Goal: Task Accomplishment & Management: Use online tool/utility

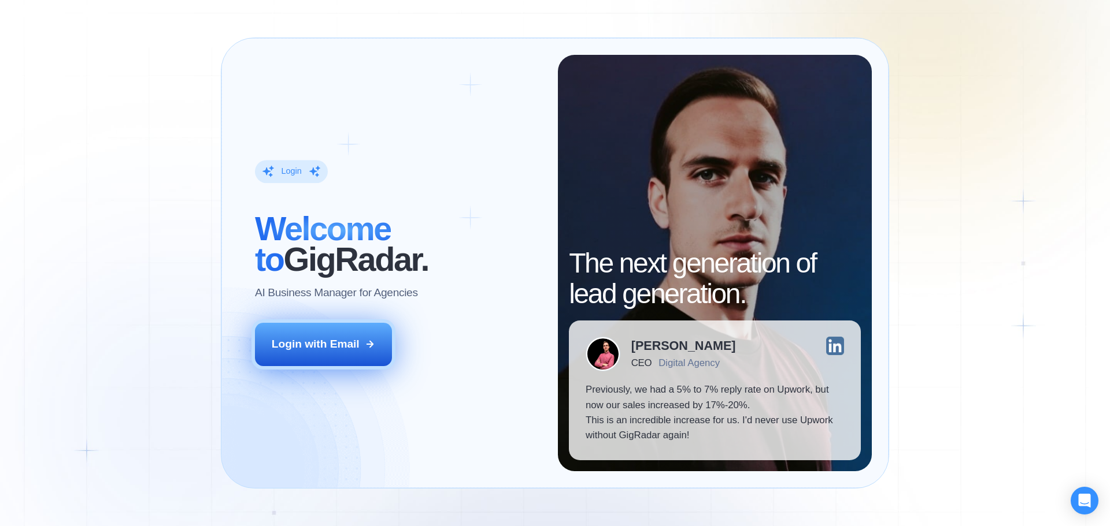
click at [376, 347] on button "Login with Email" at bounding box center [324, 344] width 138 height 43
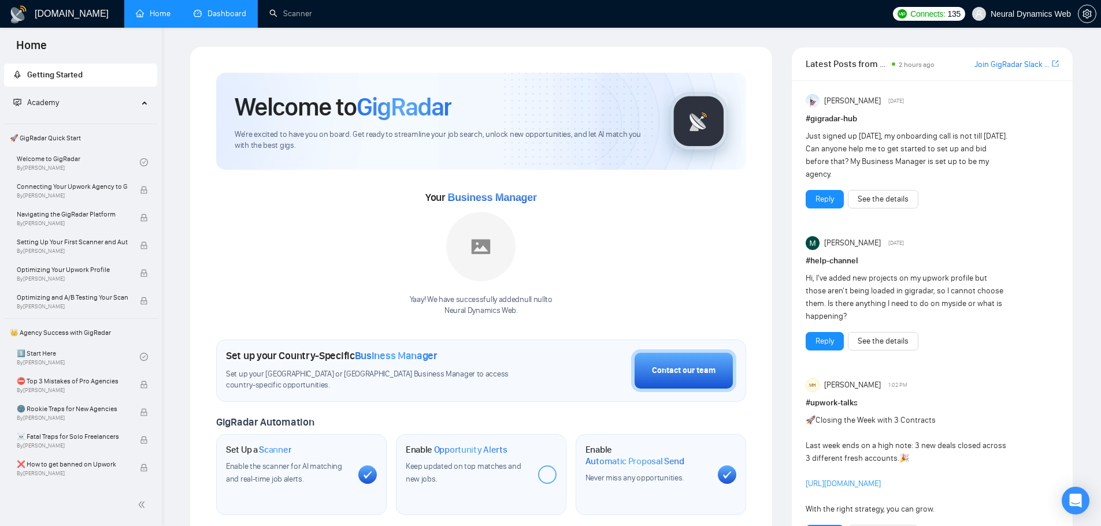
click at [220, 9] on link "Dashboard" at bounding box center [220, 14] width 53 height 10
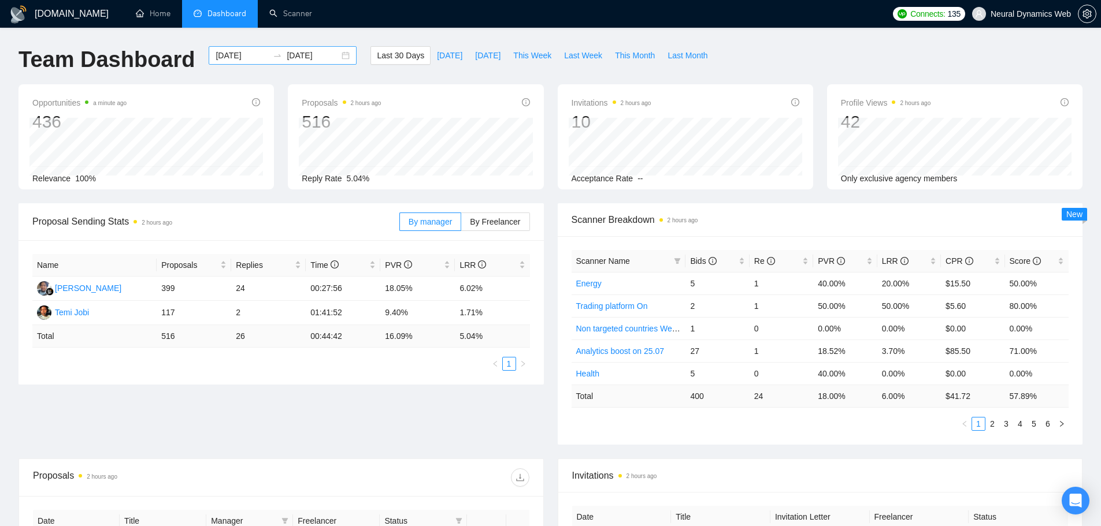
click at [218, 52] on input "[DATE]" at bounding box center [242, 55] width 53 height 13
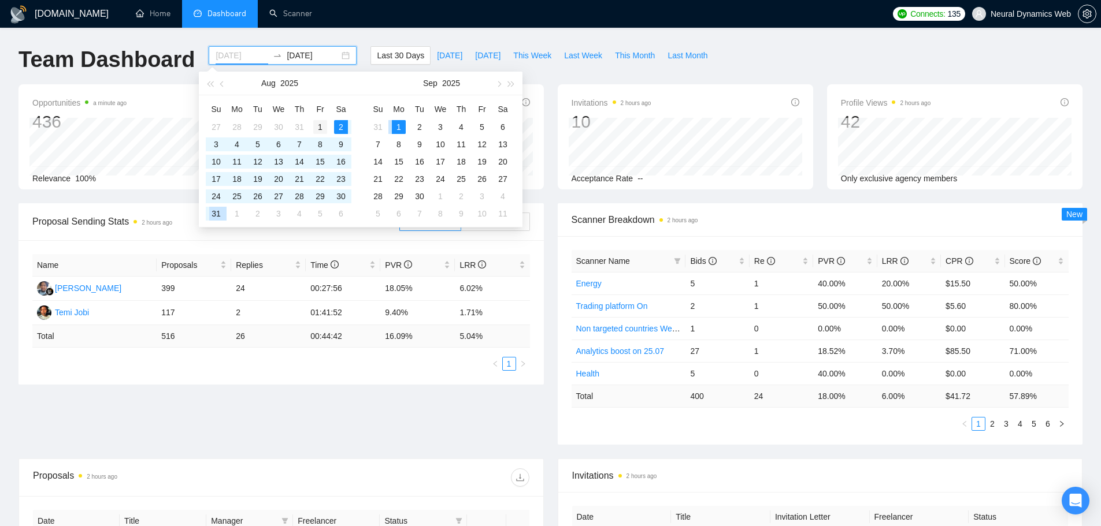
type input "[DATE]"
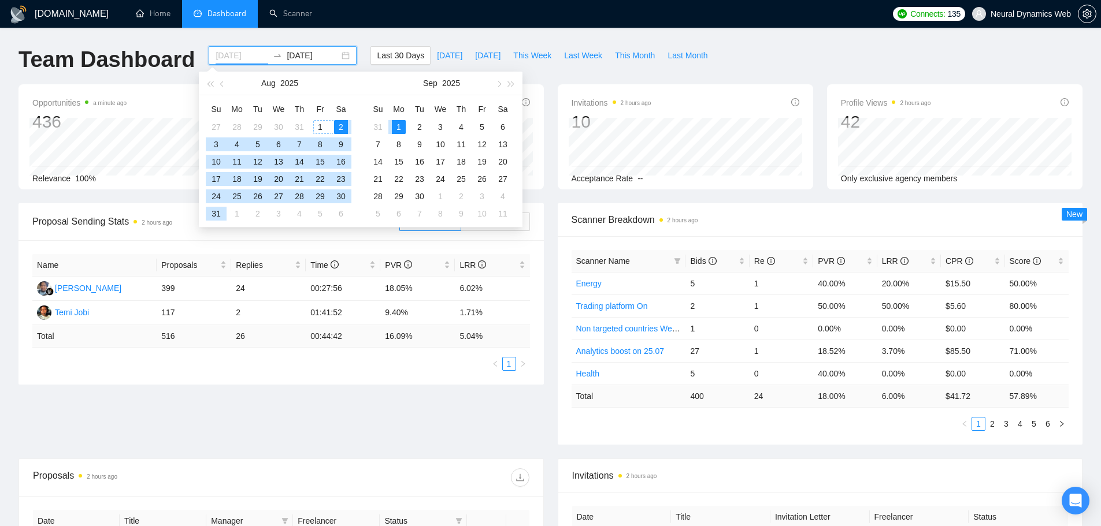
click at [318, 125] on div "1" at bounding box center [320, 127] width 14 height 14
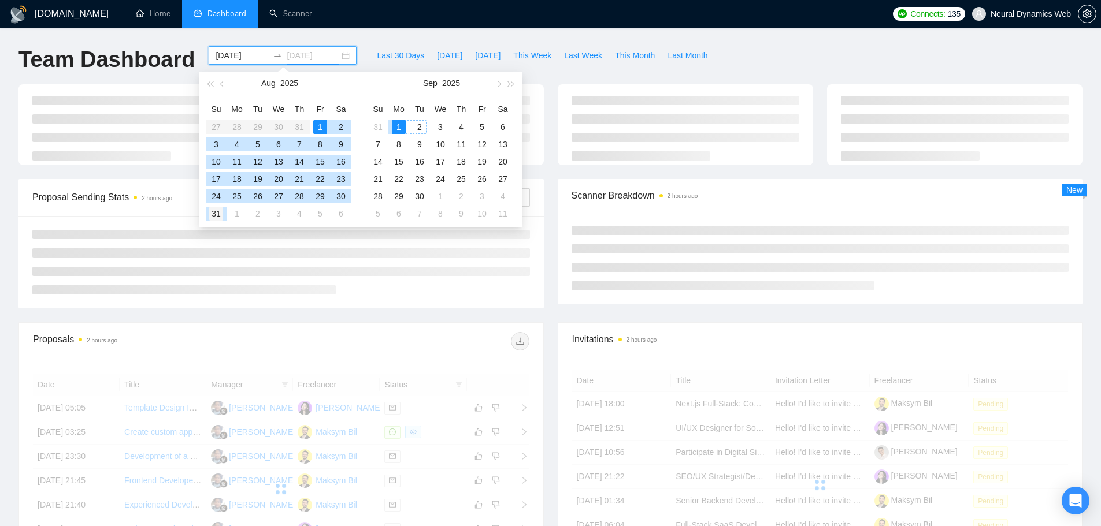
type input "[DATE]"
click at [221, 214] on div "31" at bounding box center [216, 214] width 14 height 14
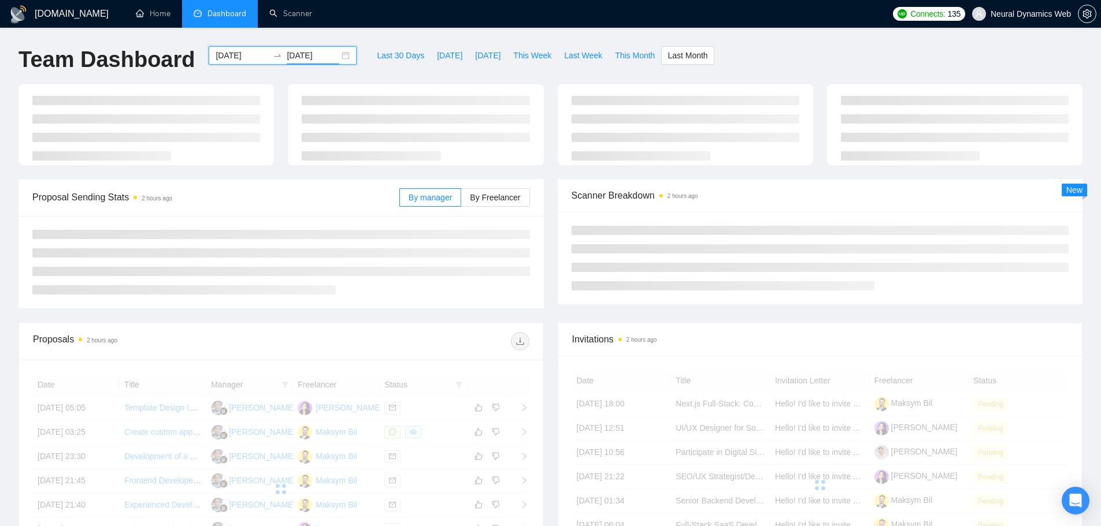
click at [787, 42] on div "[DOMAIN_NAME] Home Dashboard Scanner Connects: 135 Neural Dynamics Web Team Das…" at bounding box center [550, 390] width 1101 height 780
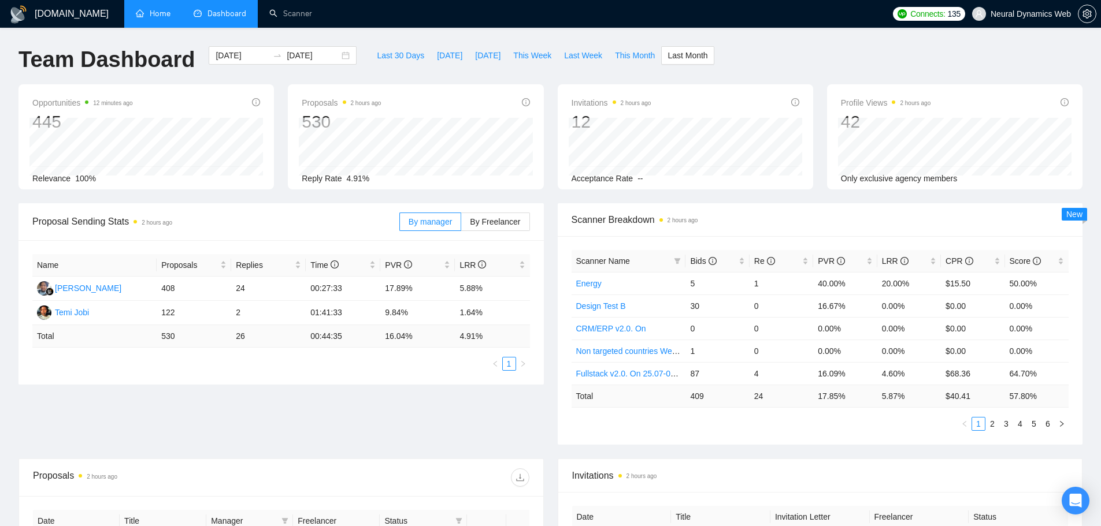
click at [169, 14] on link "Home" at bounding box center [153, 14] width 35 height 10
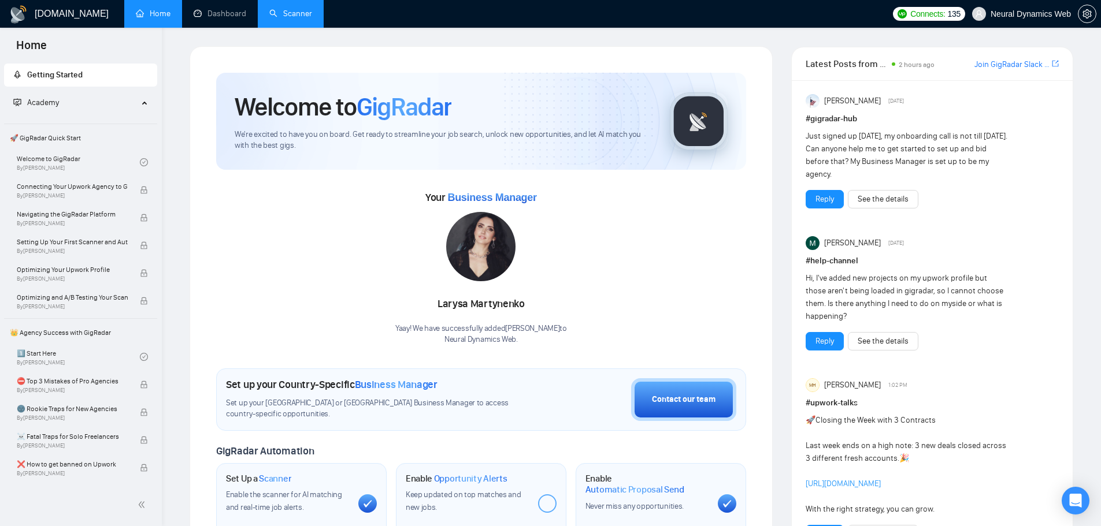
click at [277, 18] on link "Scanner" at bounding box center [290, 14] width 43 height 10
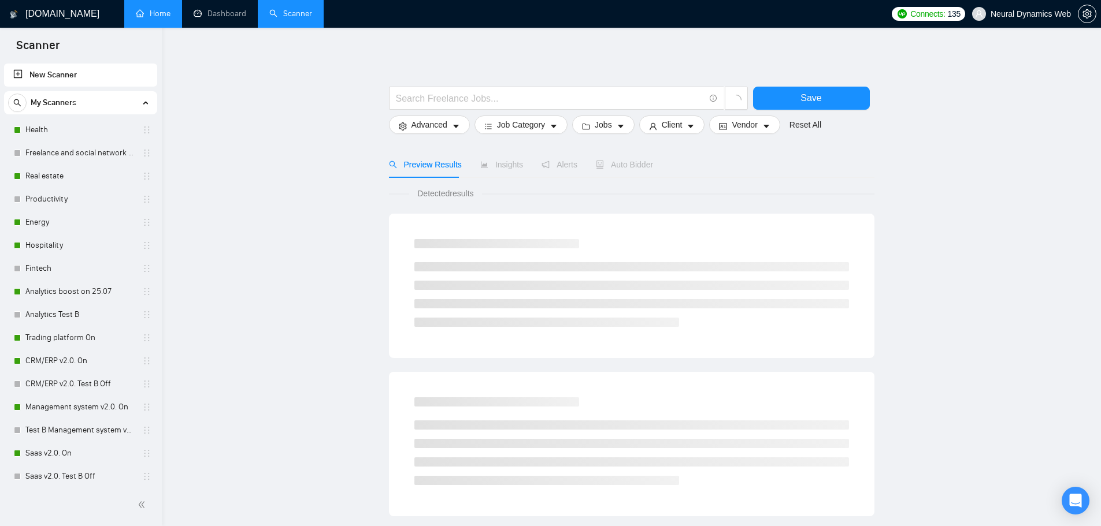
click at [21, 127] on div "Bidding - Auto Bidding Enabled" at bounding box center [21, 127] width 0 height 0
click at [25, 128] on div "Health" at bounding box center [83, 129] width 138 height 23
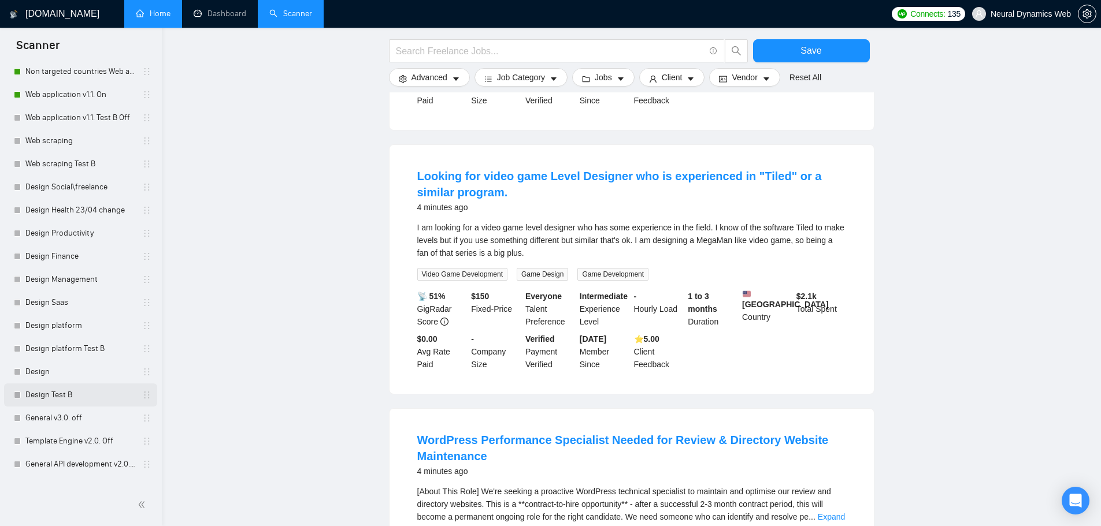
scroll to position [605, 0]
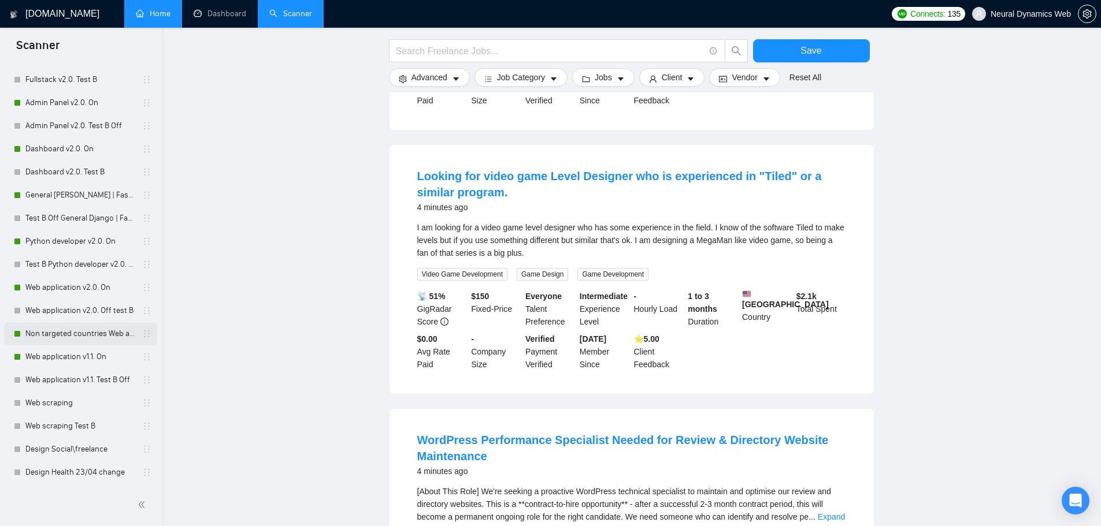
click at [98, 332] on link "Non targeted countries Web application v2.0. On" at bounding box center [80, 333] width 110 height 23
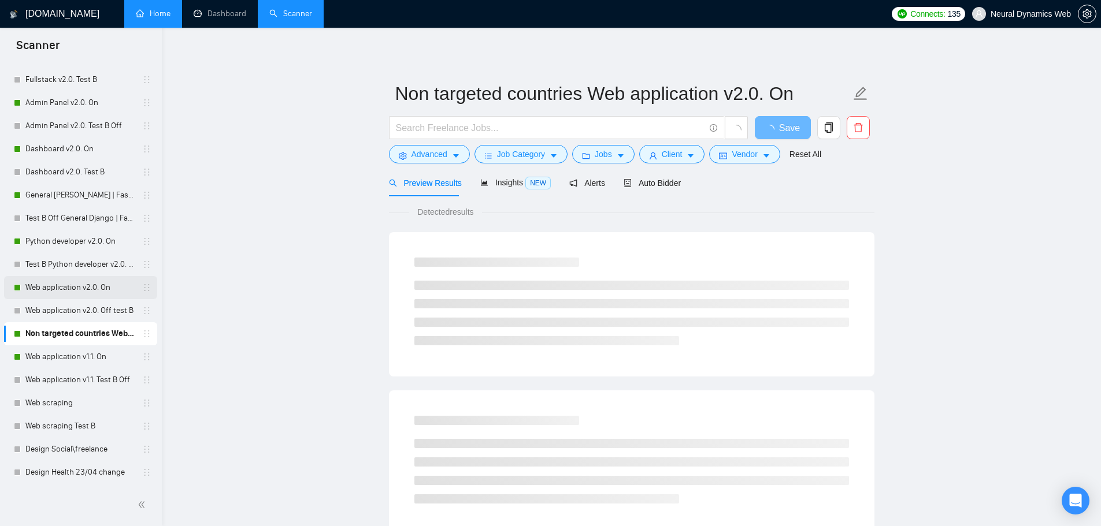
click at [64, 283] on link "Web application v2.0. On" at bounding box center [80, 287] width 110 height 23
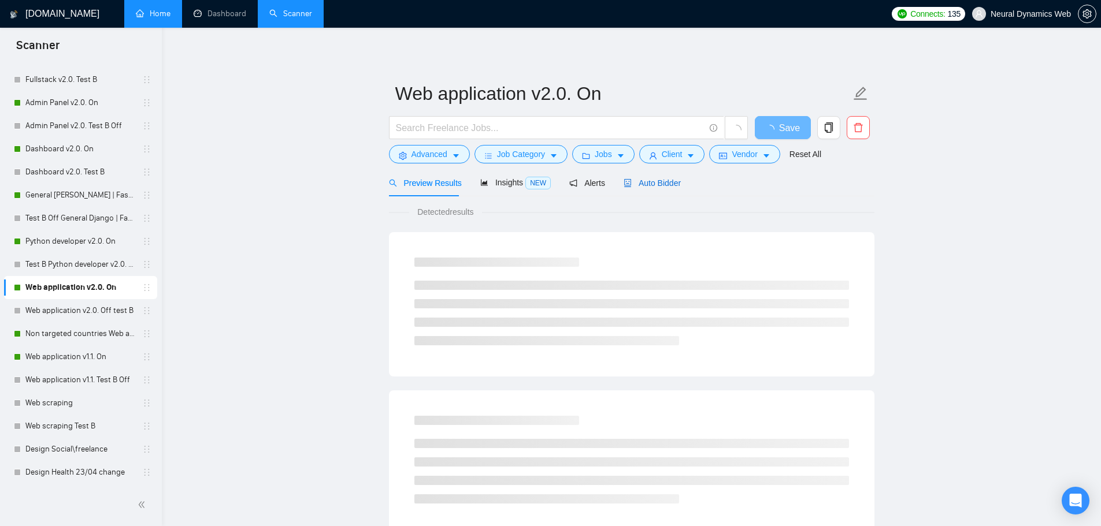
click at [660, 186] on span "Auto Bidder" at bounding box center [652, 183] width 57 height 9
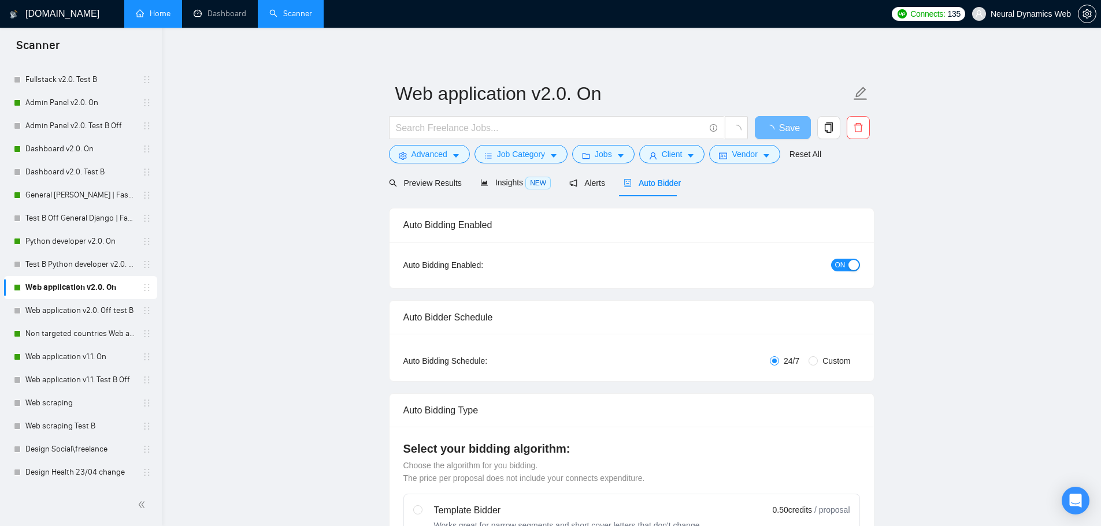
checkbox input "true"
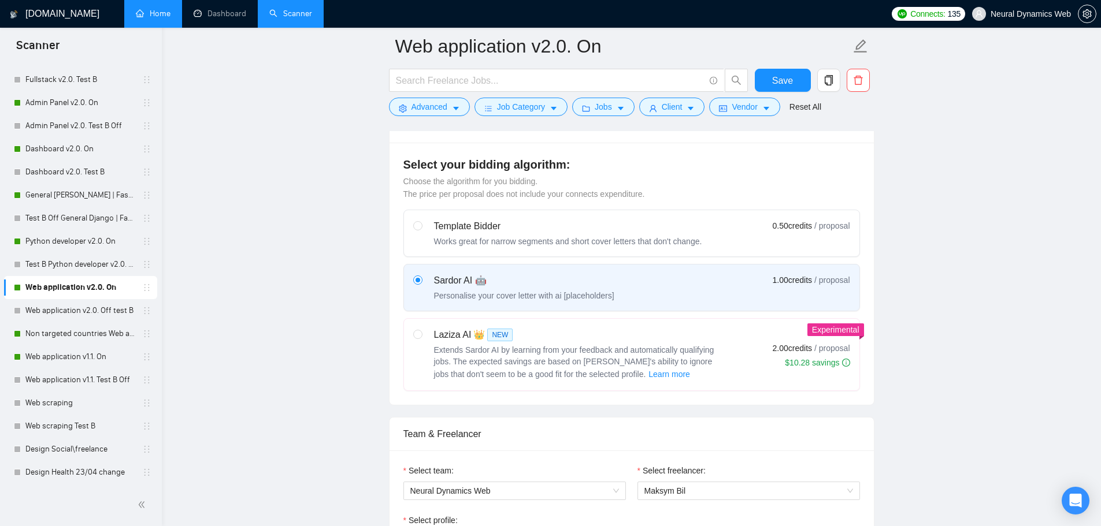
scroll to position [289, 0]
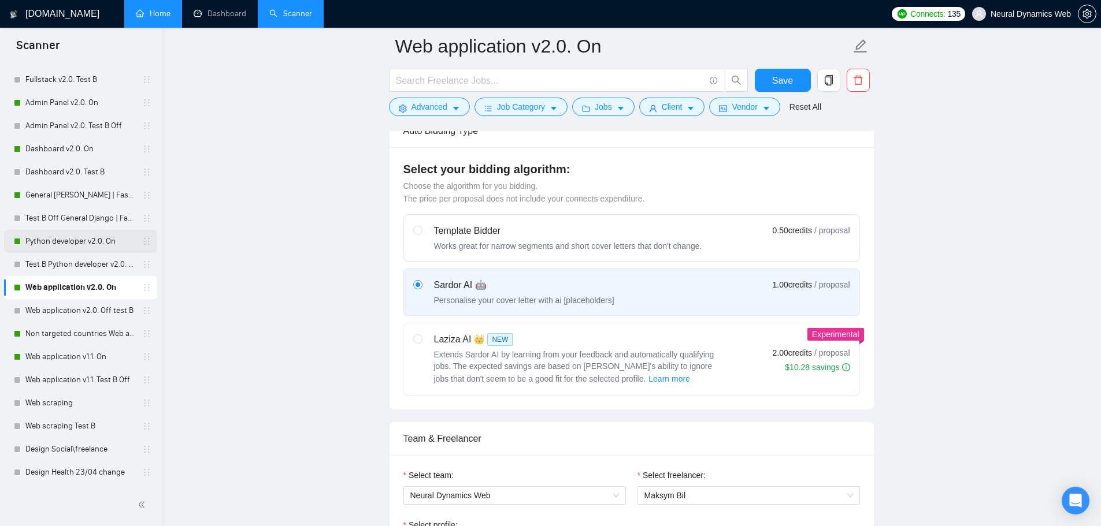
click at [94, 248] on link "Python developer v2.0. On" at bounding box center [80, 241] width 110 height 23
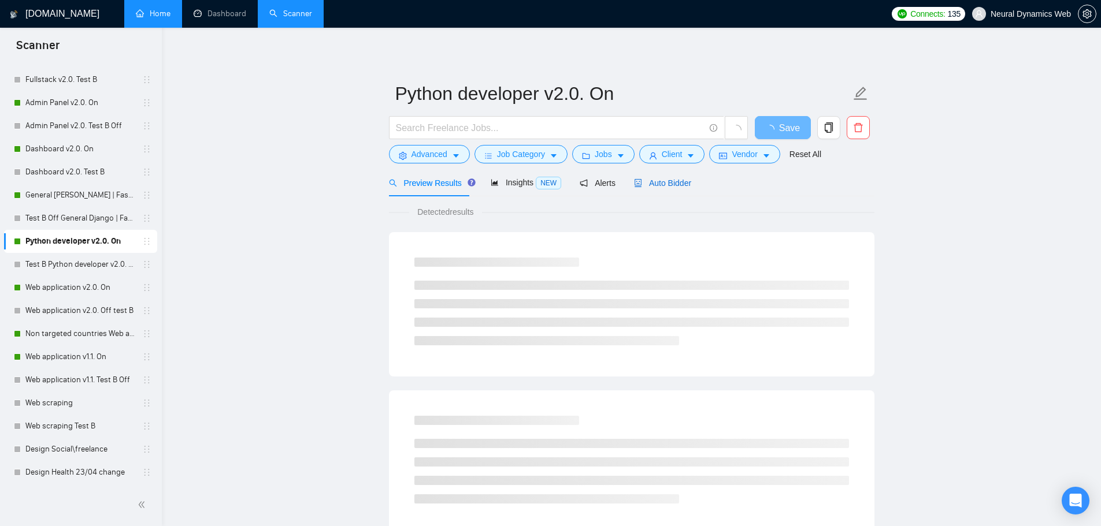
drag, startPoint x: 646, startPoint y: 184, endPoint x: 694, endPoint y: 199, distance: 49.7
click at [645, 184] on span "Auto Bidder" at bounding box center [662, 183] width 57 height 9
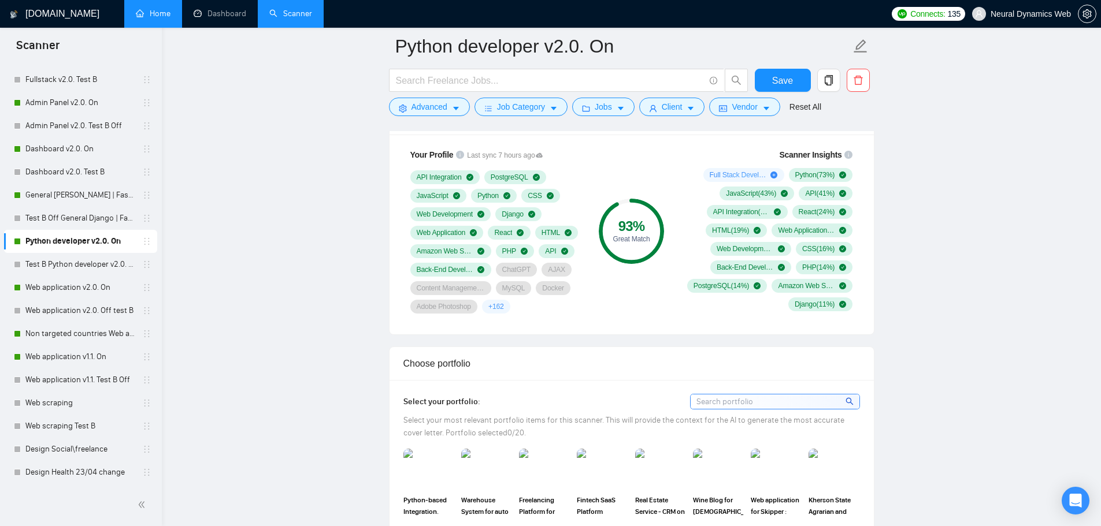
scroll to position [751, 0]
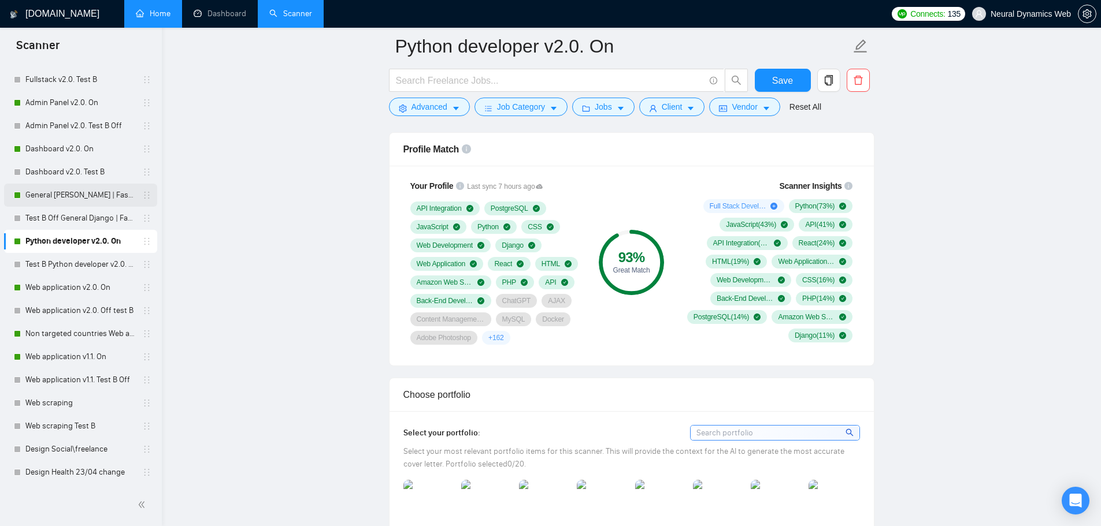
click at [98, 192] on link "General [PERSON_NAME] | FastAPI v2.0. On" at bounding box center [80, 195] width 110 height 23
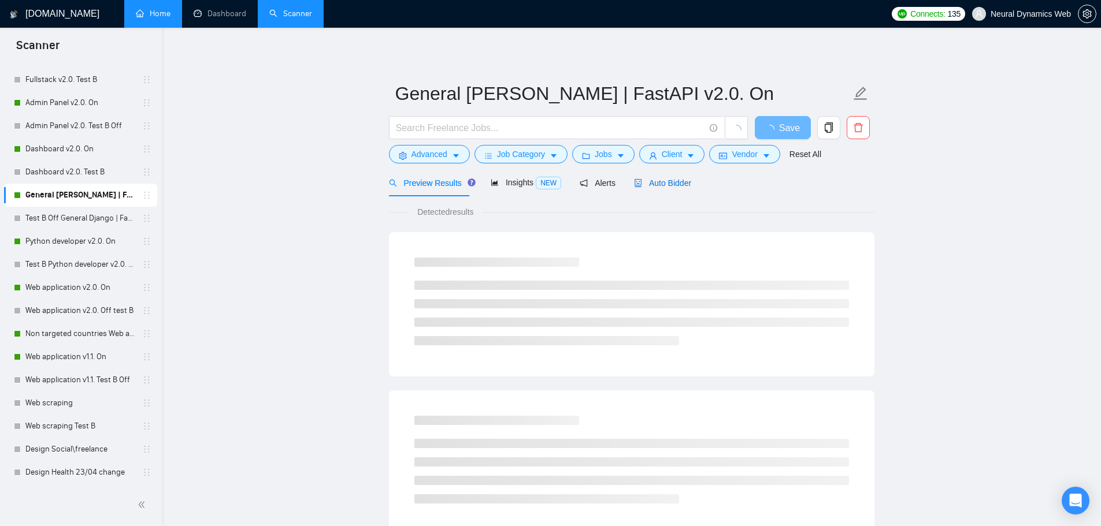
click at [647, 186] on span "Auto Bidder" at bounding box center [662, 183] width 57 height 9
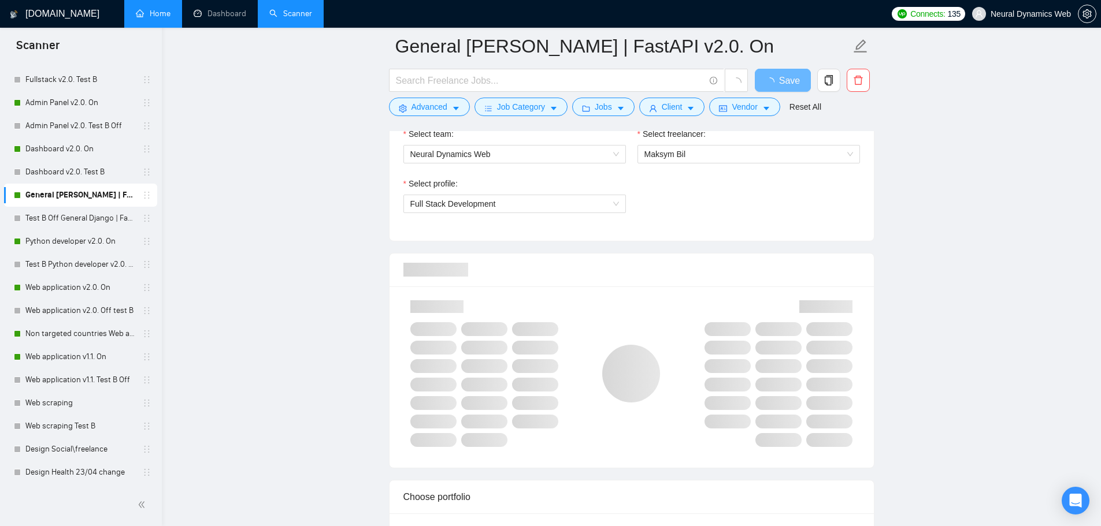
scroll to position [636, 0]
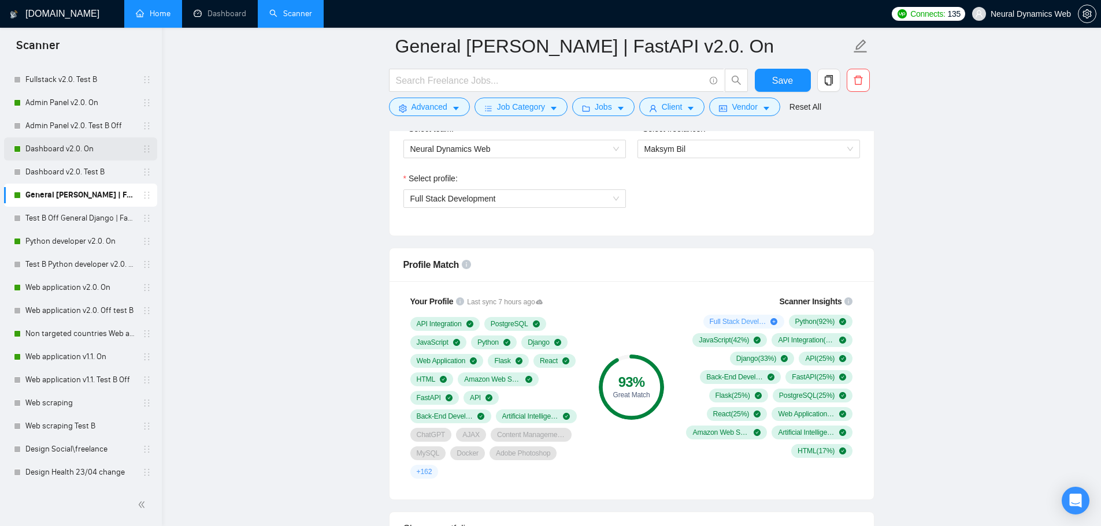
click at [64, 154] on link "Dashboard v2.0. On" at bounding box center [80, 149] width 110 height 23
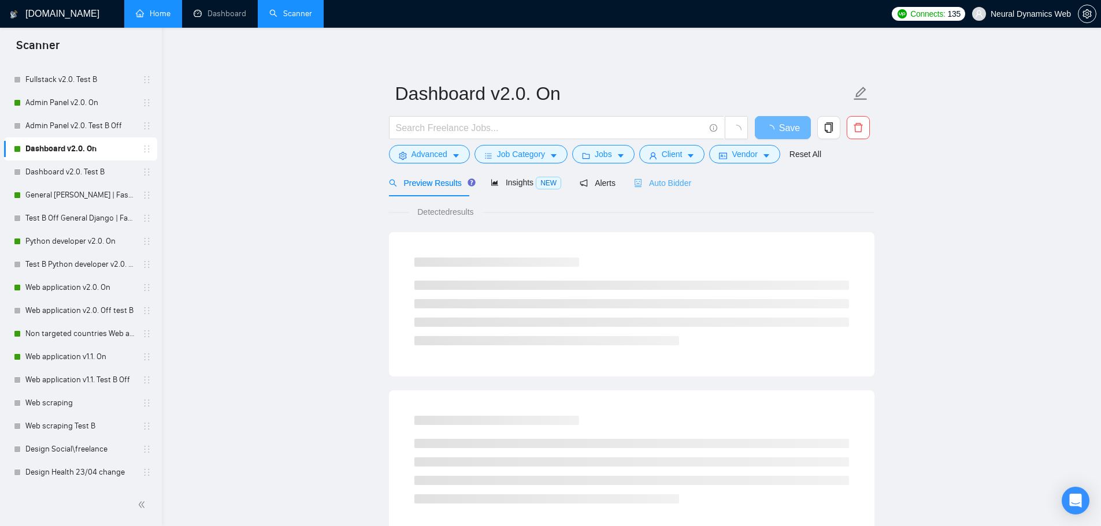
click at [647, 190] on div "Auto Bidder" at bounding box center [662, 182] width 57 height 27
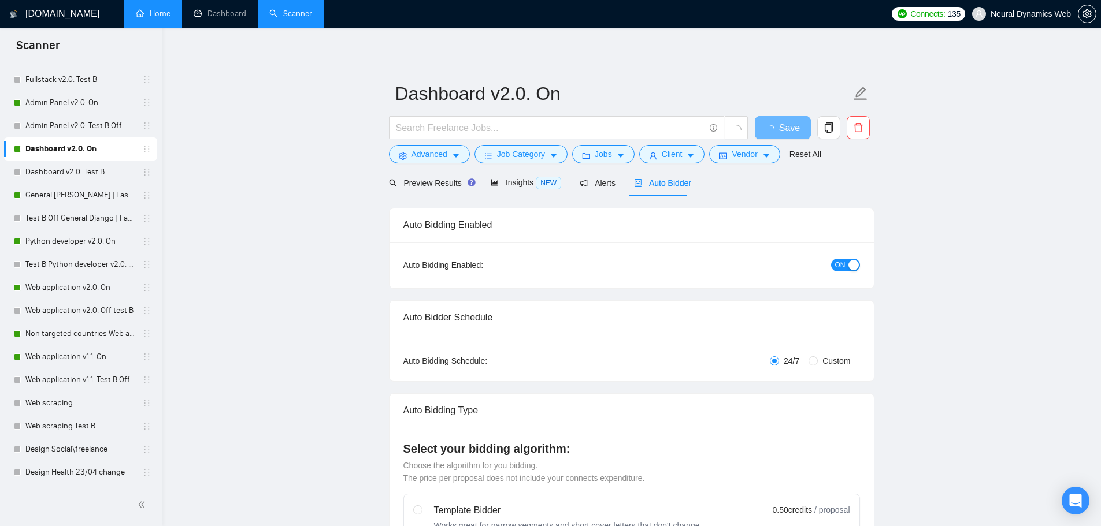
checkbox input "true"
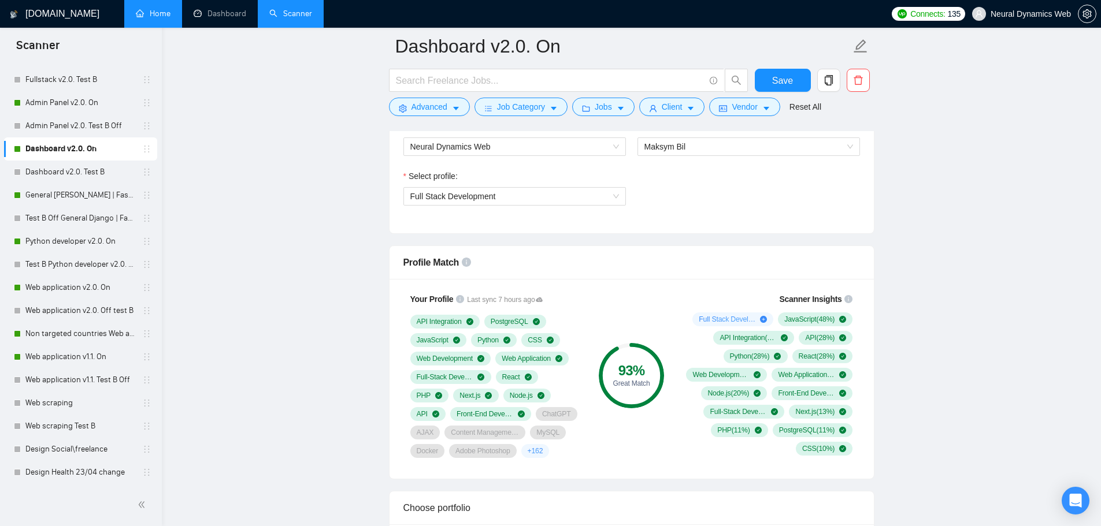
scroll to position [636, 0]
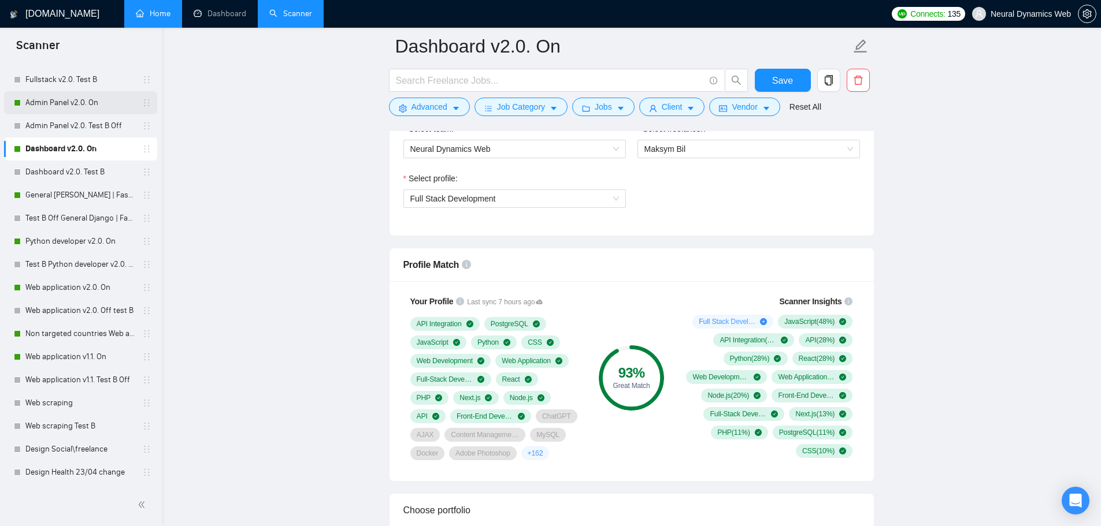
click at [84, 109] on link "Admin Panel v2.0. On" at bounding box center [80, 102] width 110 height 23
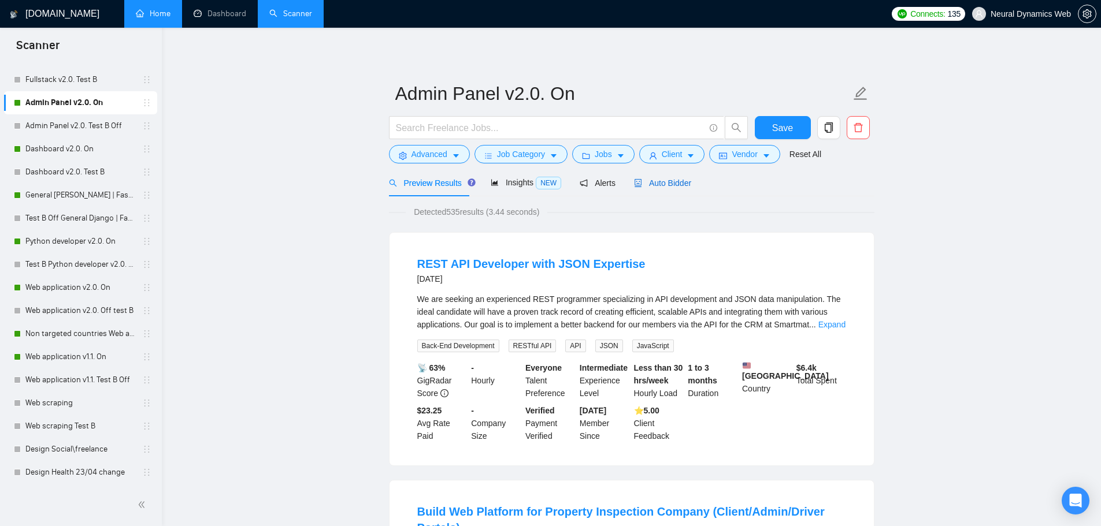
click at [673, 185] on span "Auto Bidder" at bounding box center [662, 183] width 57 height 9
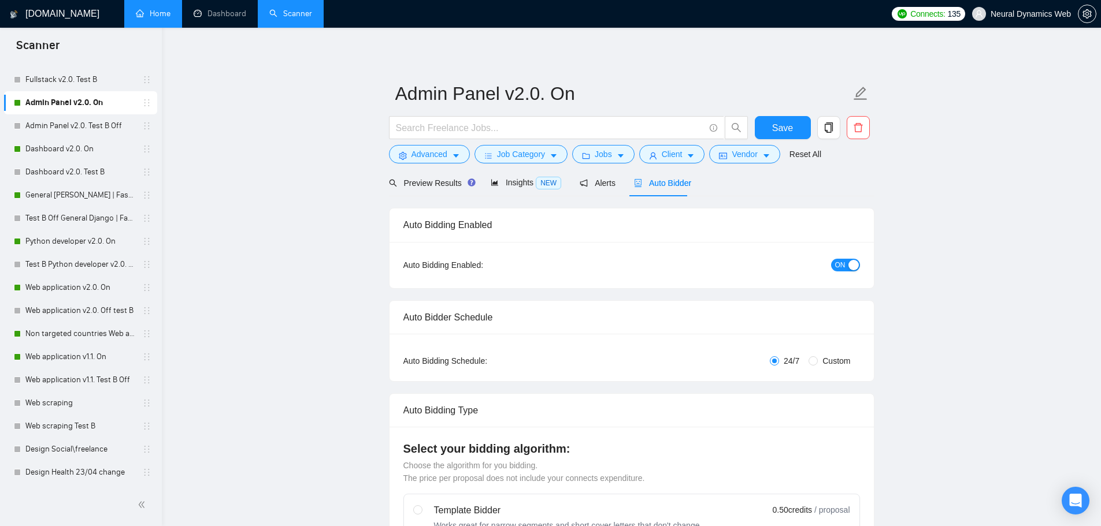
checkbox input "true"
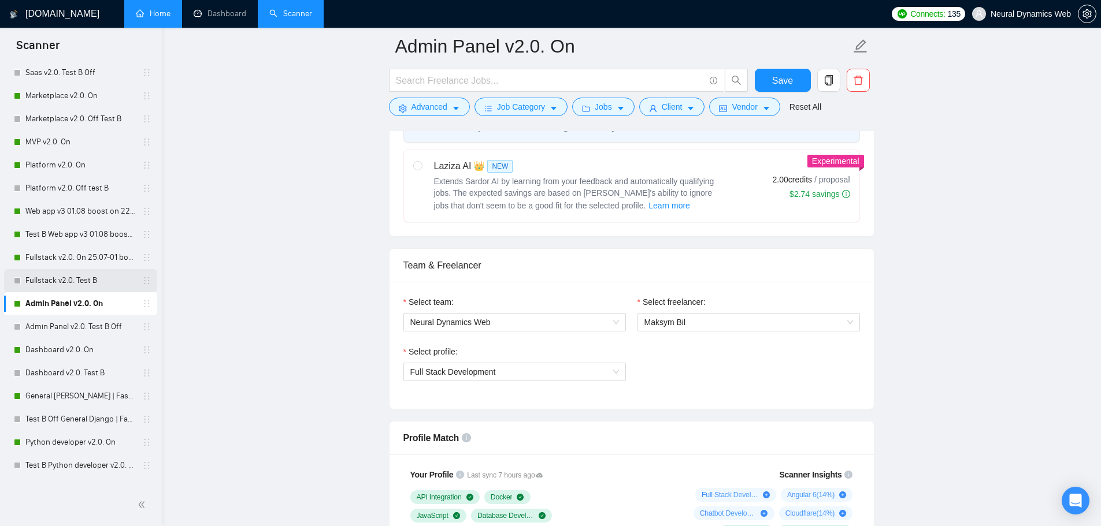
scroll to position [374, 0]
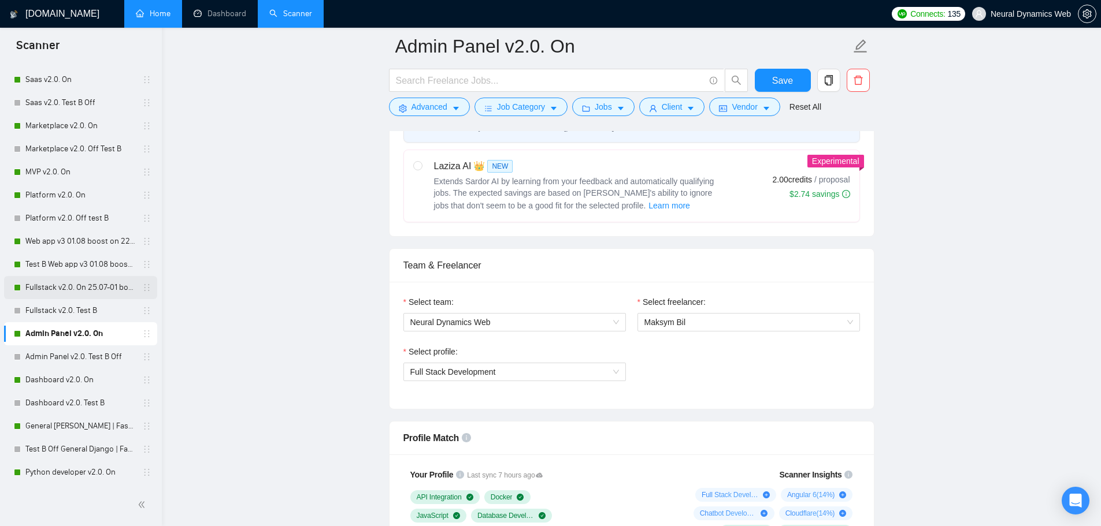
click at [75, 293] on link "Fullstack v2.0. On 25.07-01 boost" at bounding box center [80, 287] width 110 height 23
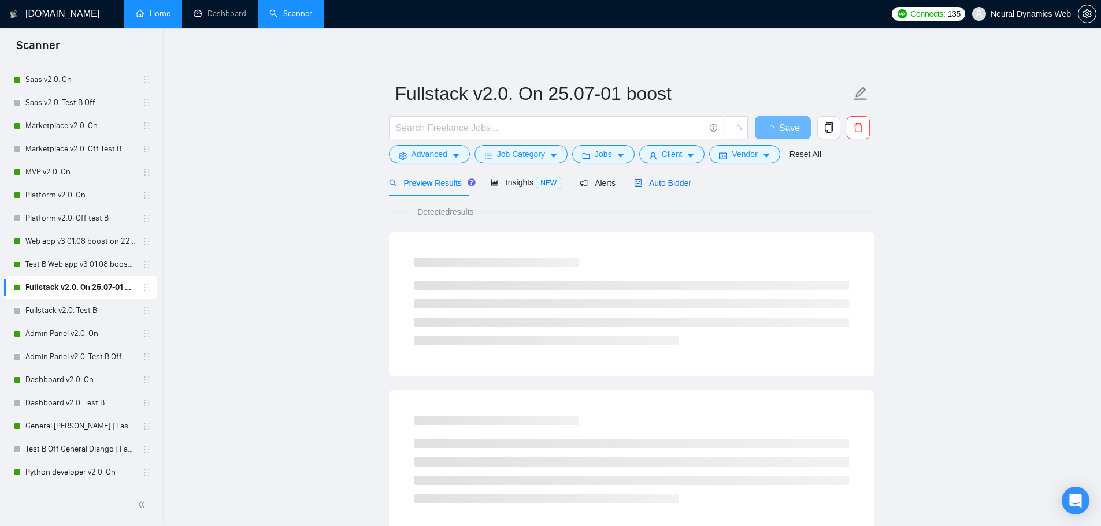
click at [644, 179] on span "Auto Bidder" at bounding box center [662, 183] width 57 height 9
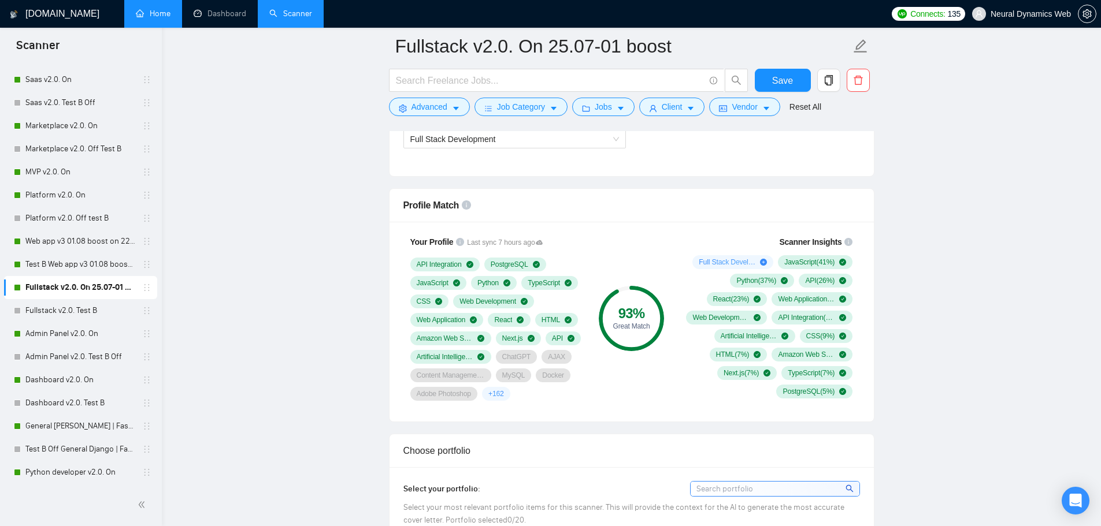
scroll to position [636, 0]
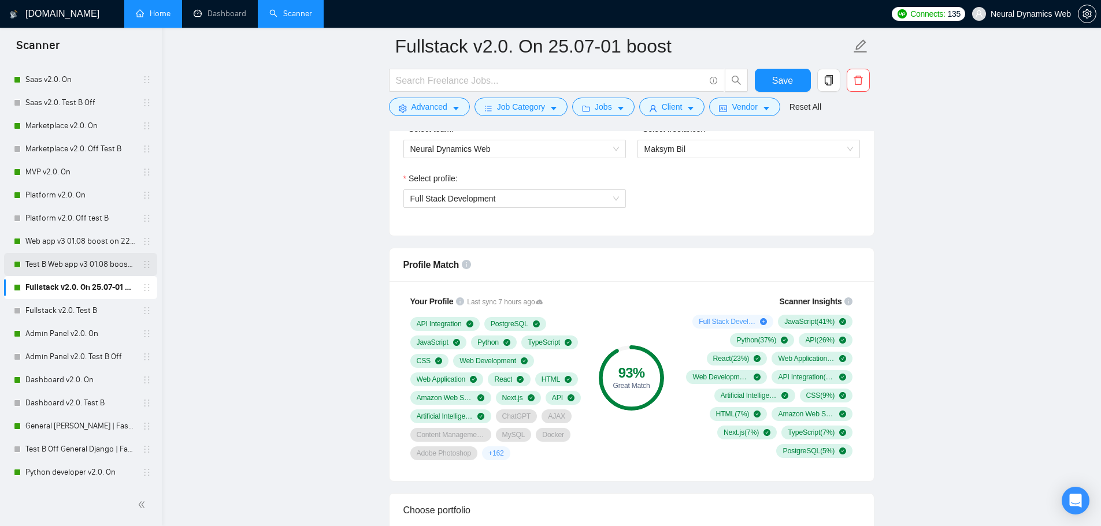
click at [69, 264] on link "Test B Web app v3 01.08 boost on" at bounding box center [80, 264] width 110 height 23
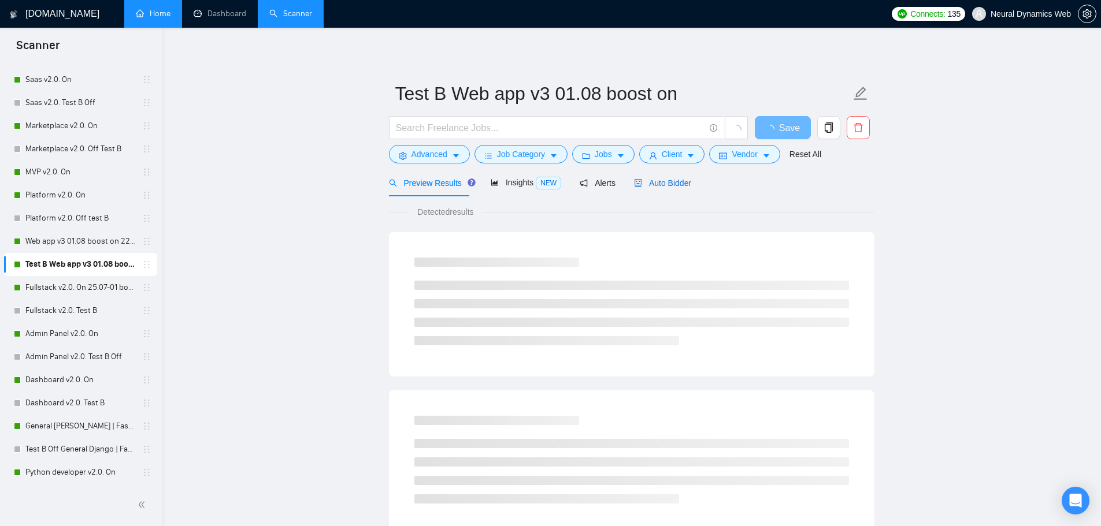
click at [650, 185] on span "Auto Bidder" at bounding box center [662, 183] width 57 height 9
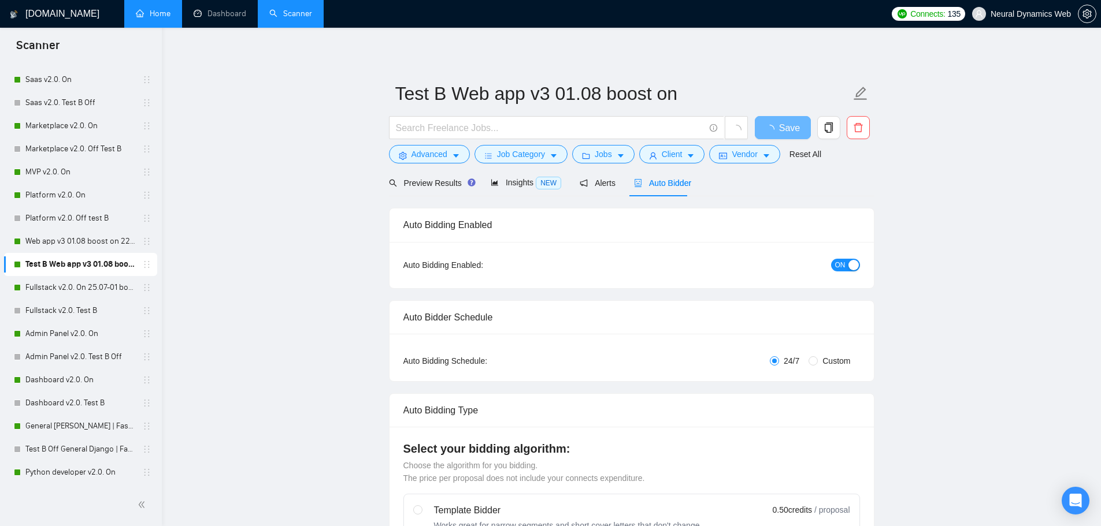
radio input "false"
radio input "true"
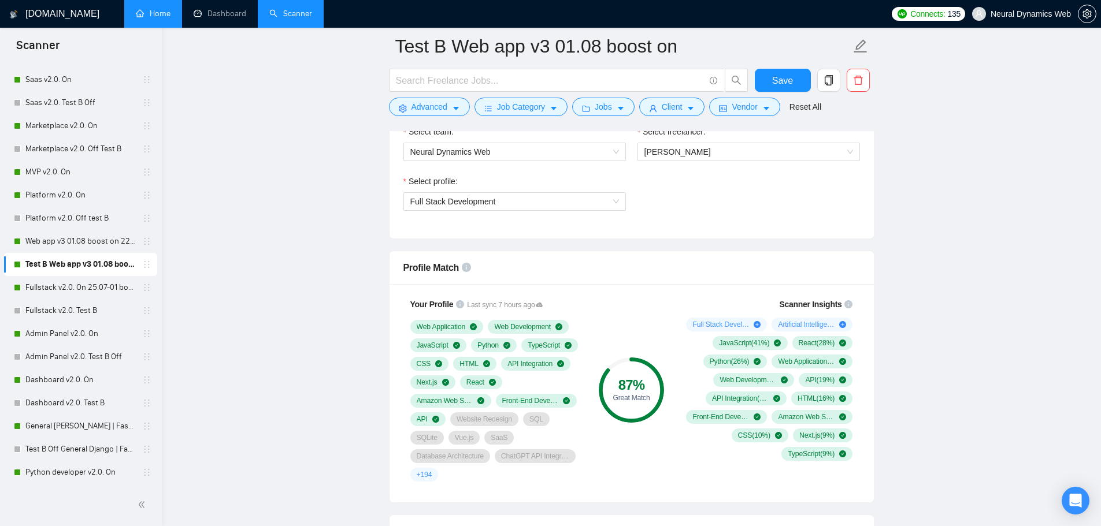
scroll to position [694, 0]
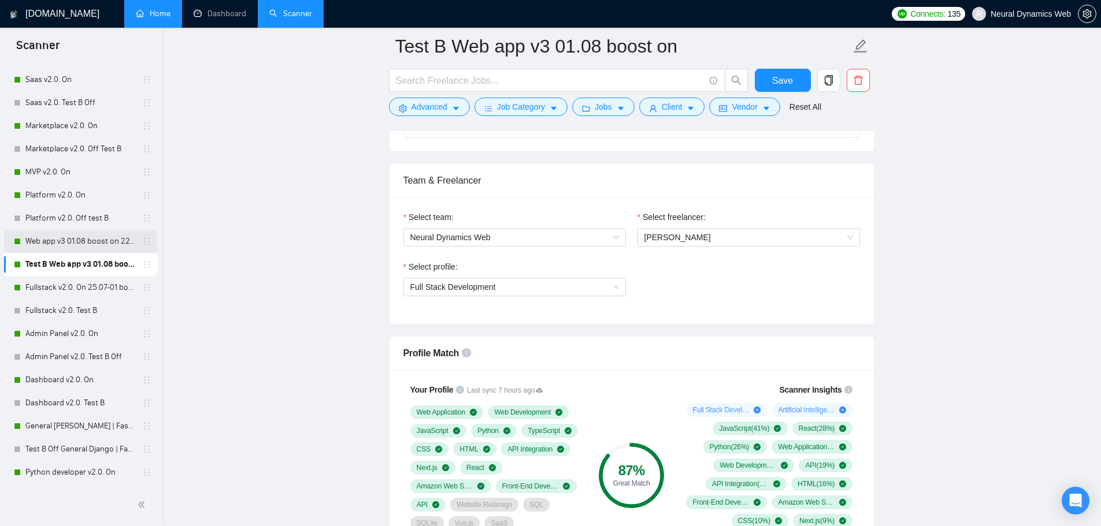
drag, startPoint x: 68, startPoint y: 244, endPoint x: 130, endPoint y: 253, distance: 62.4
click at [68, 244] on link "Web app v3 01.08 boost on 22.08 -[PERSON_NAME]" at bounding box center [80, 241] width 110 height 23
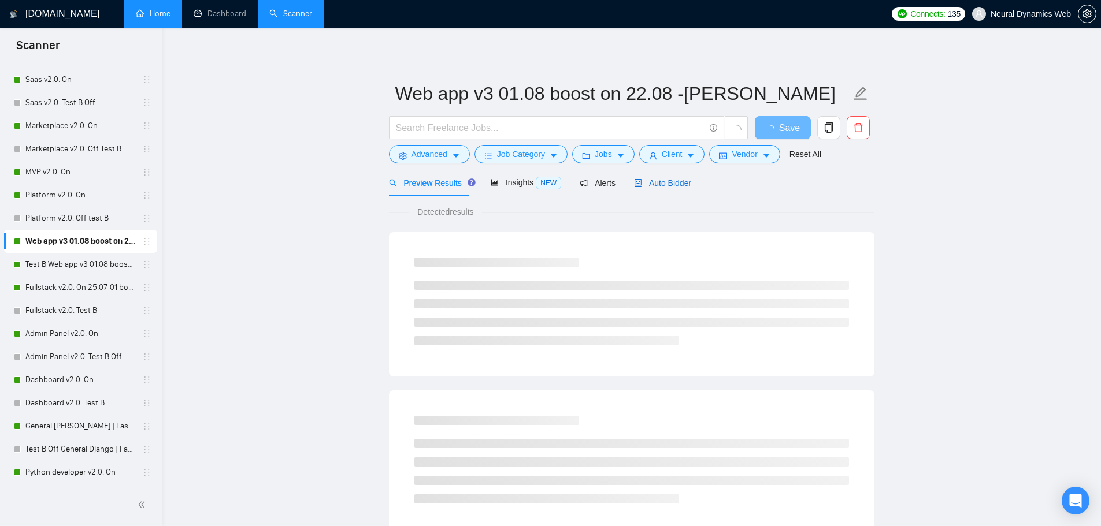
click at [657, 185] on span "Auto Bidder" at bounding box center [662, 183] width 57 height 9
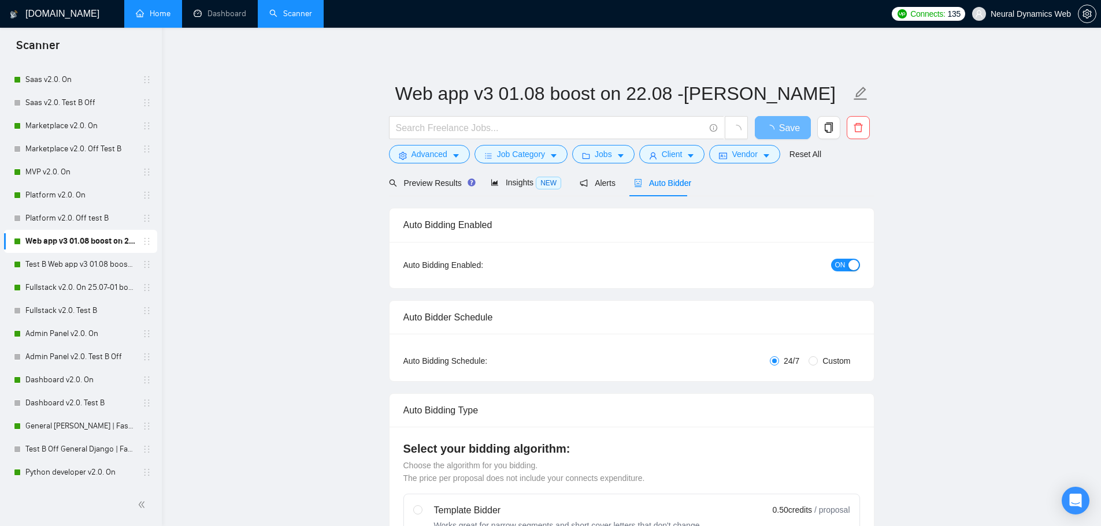
radio input "false"
radio input "true"
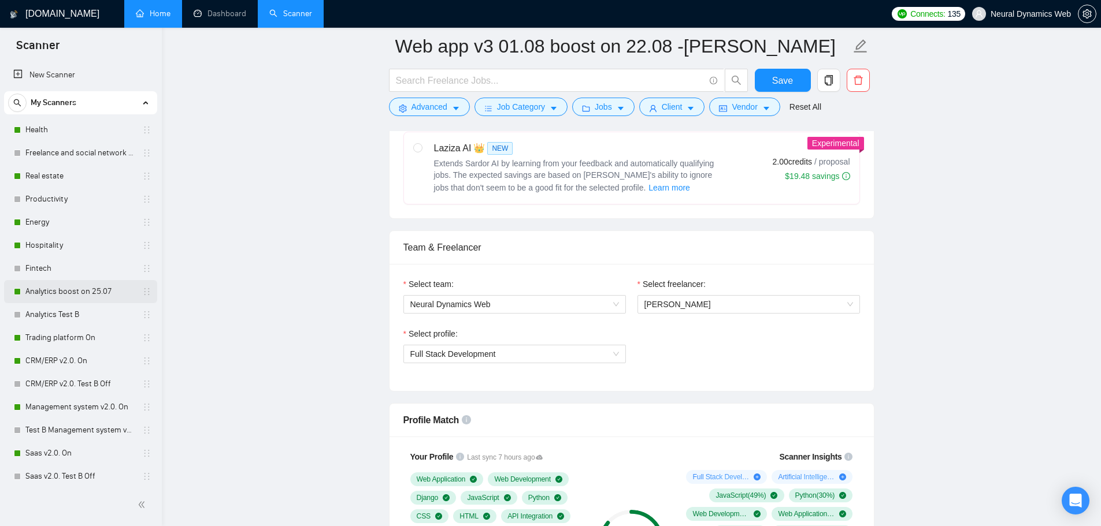
scroll to position [578, 0]
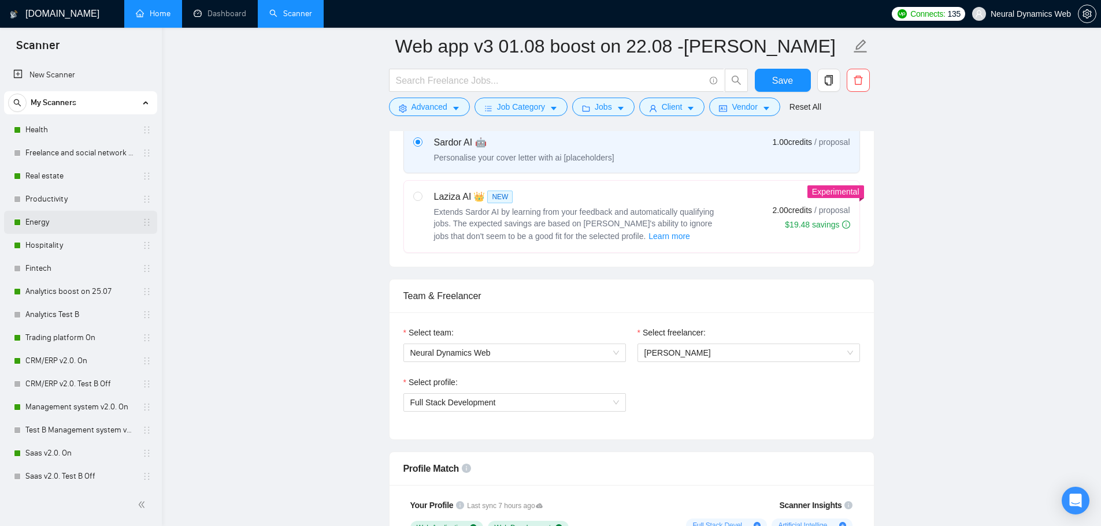
click at [62, 221] on link "Energy" at bounding box center [80, 222] width 110 height 23
